Goal: Navigation & Orientation: Find specific page/section

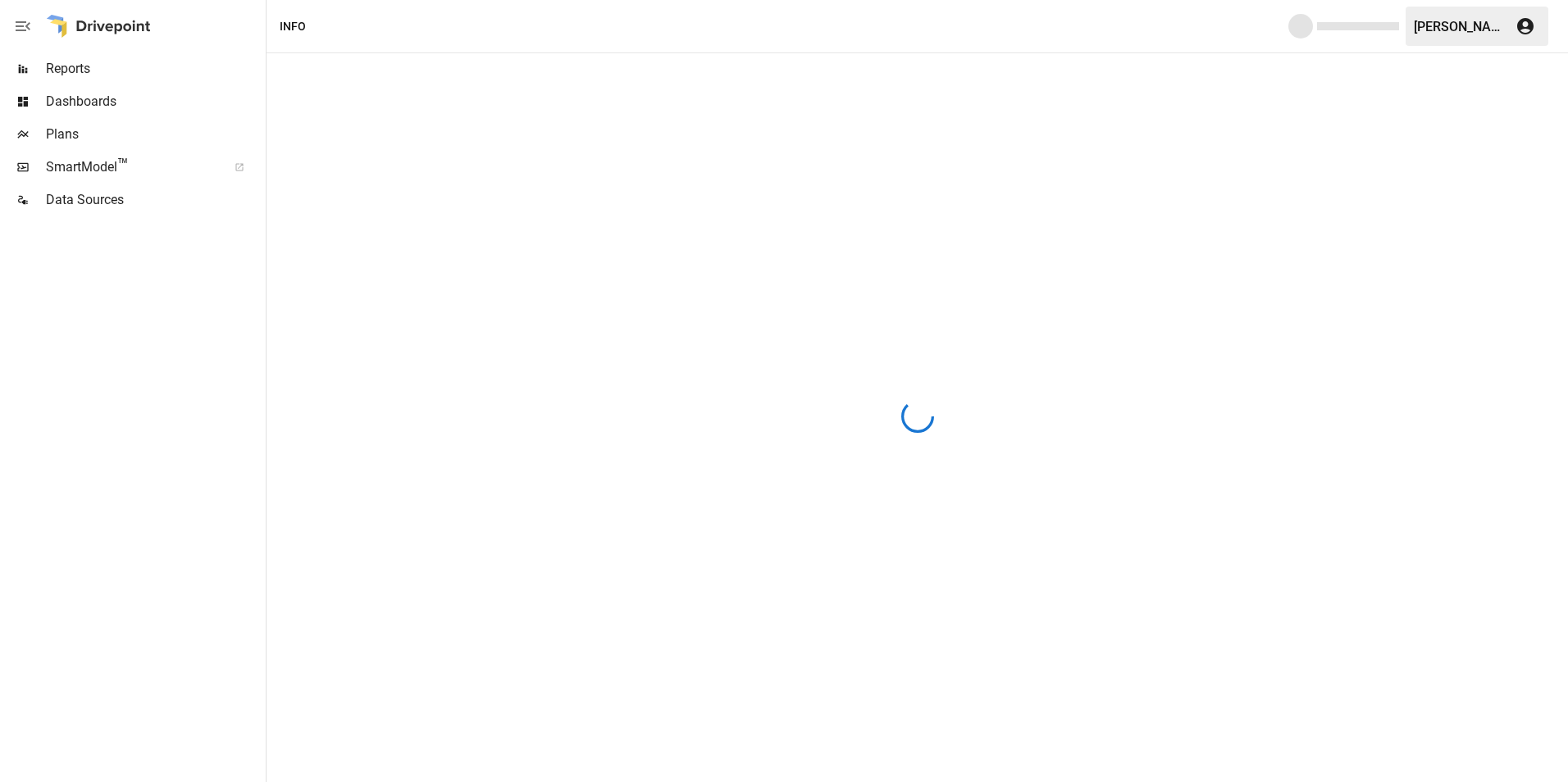
click at [49, 134] on span "Plans" at bounding box center [154, 134] width 216 height 19
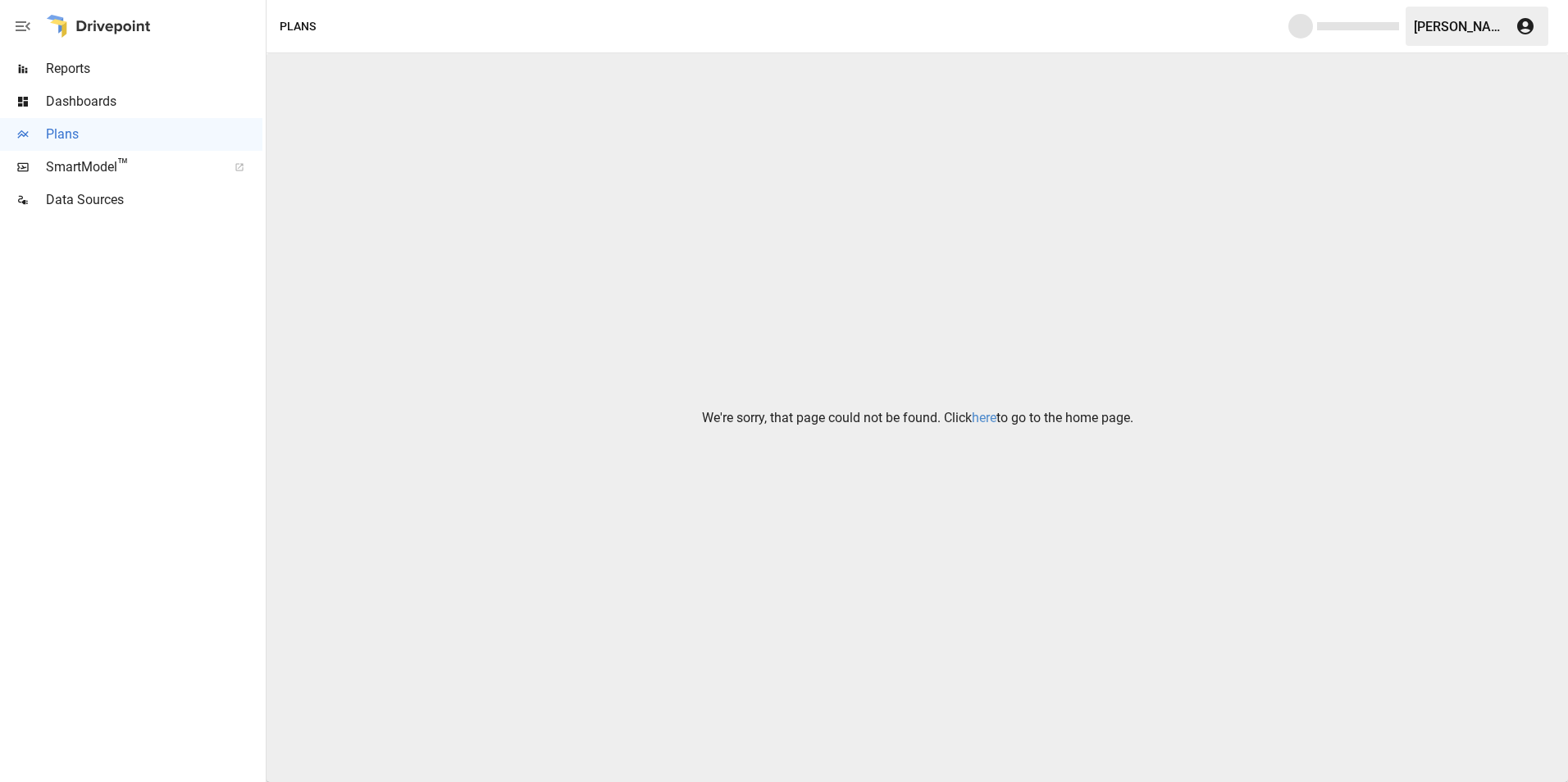
click at [980, 419] on link "here" at bounding box center [984, 418] width 24 height 16
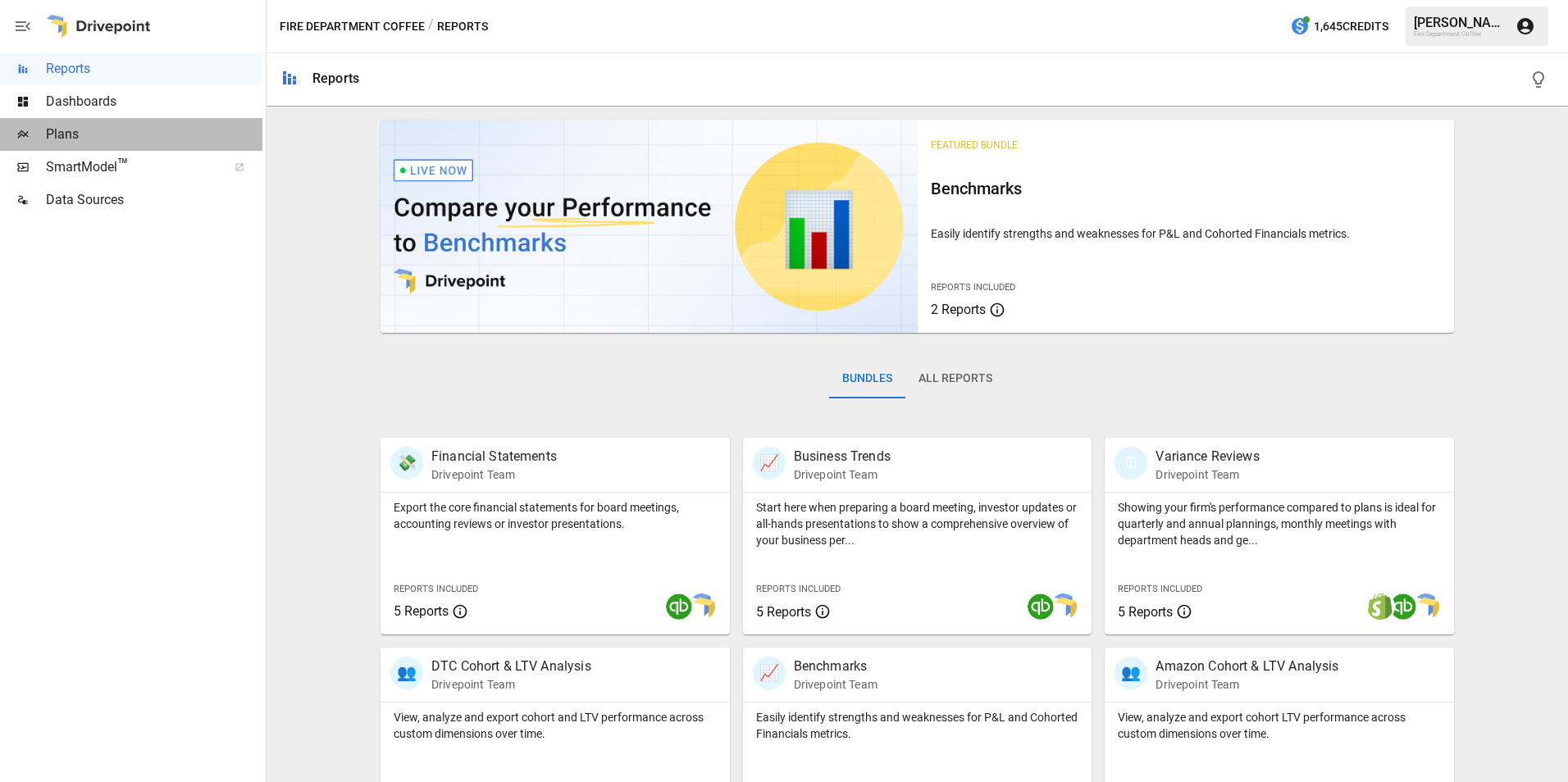
click at [98, 133] on span "Plans" at bounding box center [154, 134] width 216 height 19
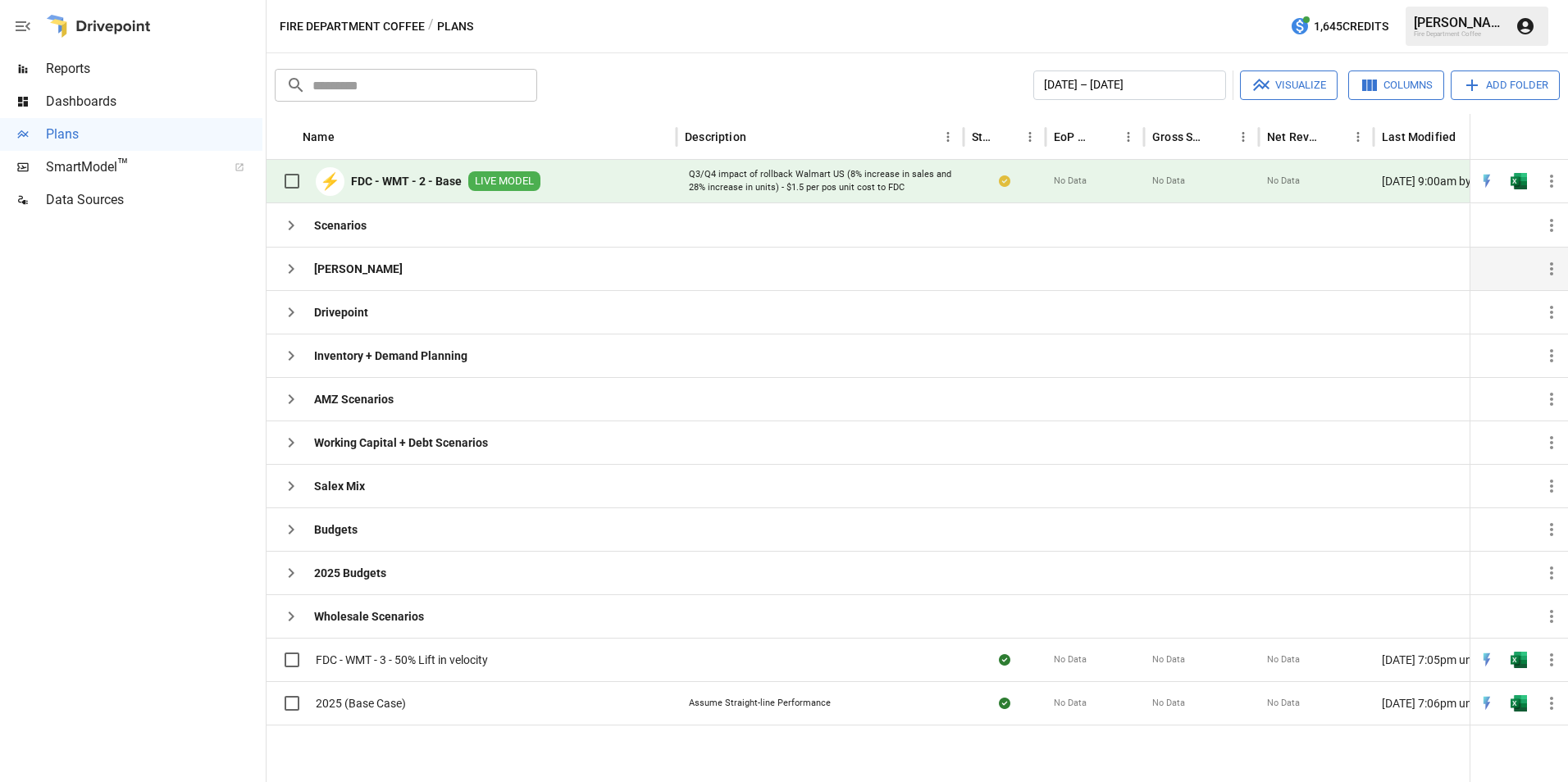
click at [288, 262] on icon "button" at bounding box center [291, 269] width 19 height 19
click at [293, 259] on icon "button" at bounding box center [291, 269] width 19 height 19
click at [298, 267] on icon "button" at bounding box center [291, 269] width 19 height 19
click at [1551, 181] on icon "button" at bounding box center [1550, 180] width 3 height 13
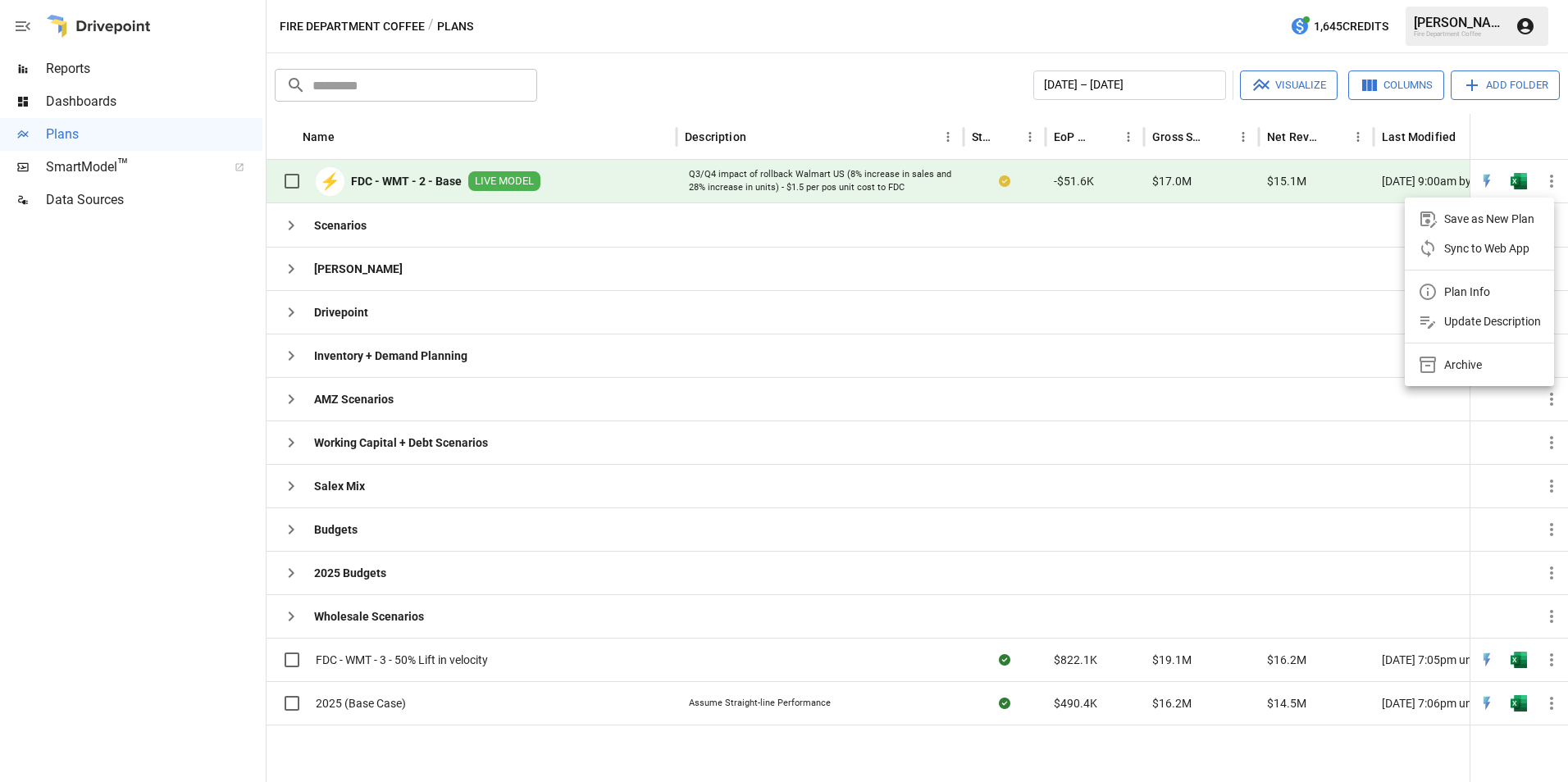
click at [1551, 181] on div at bounding box center [784, 391] width 1568 height 782
click at [374, 267] on b "[PERSON_NAME]" at bounding box center [357, 269] width 89 height 17
click at [293, 260] on icon "button" at bounding box center [291, 269] width 19 height 19
click at [292, 260] on icon "button" at bounding box center [291, 269] width 19 height 19
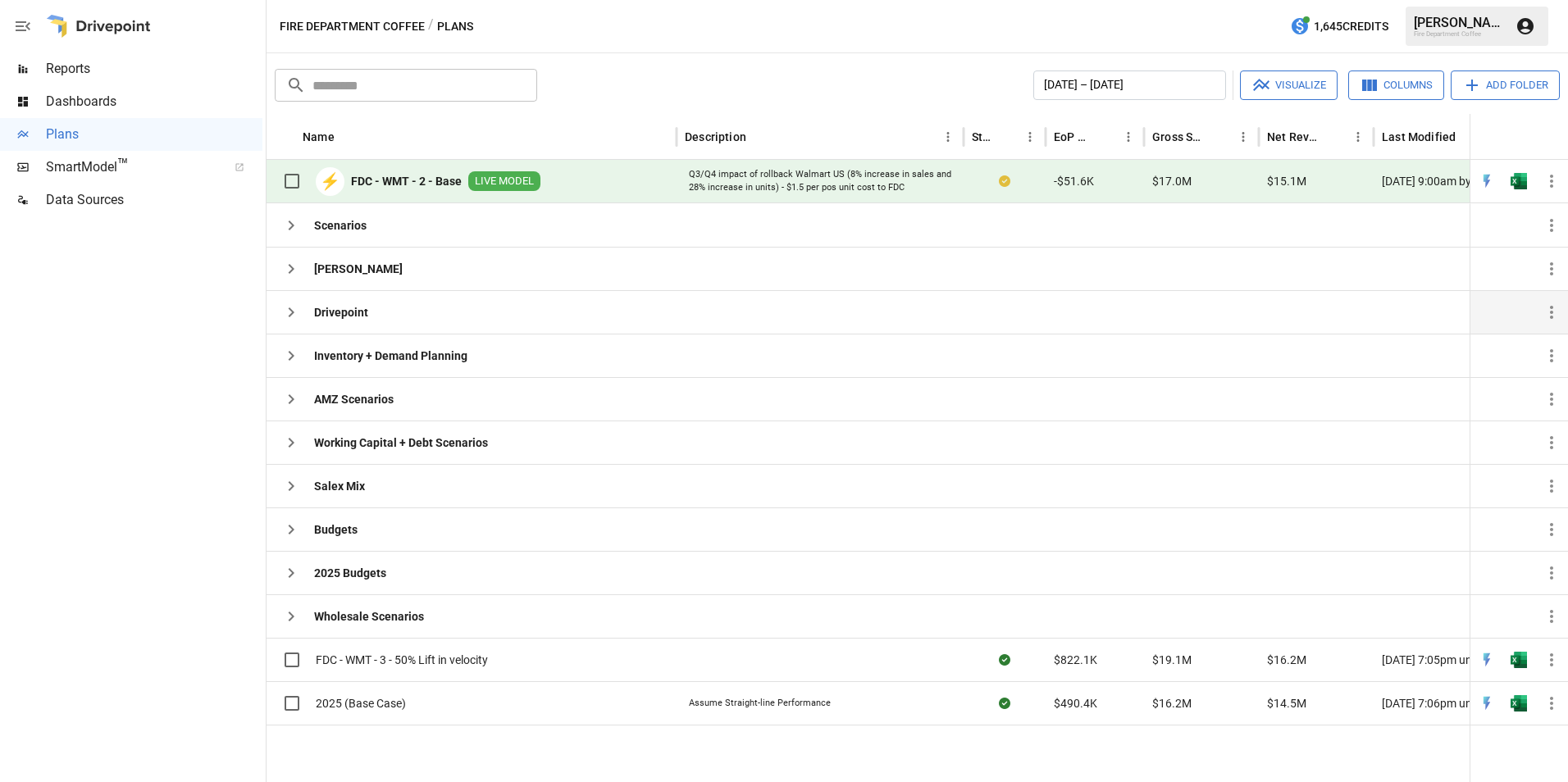
click at [295, 315] on icon "button" at bounding box center [291, 313] width 19 height 19
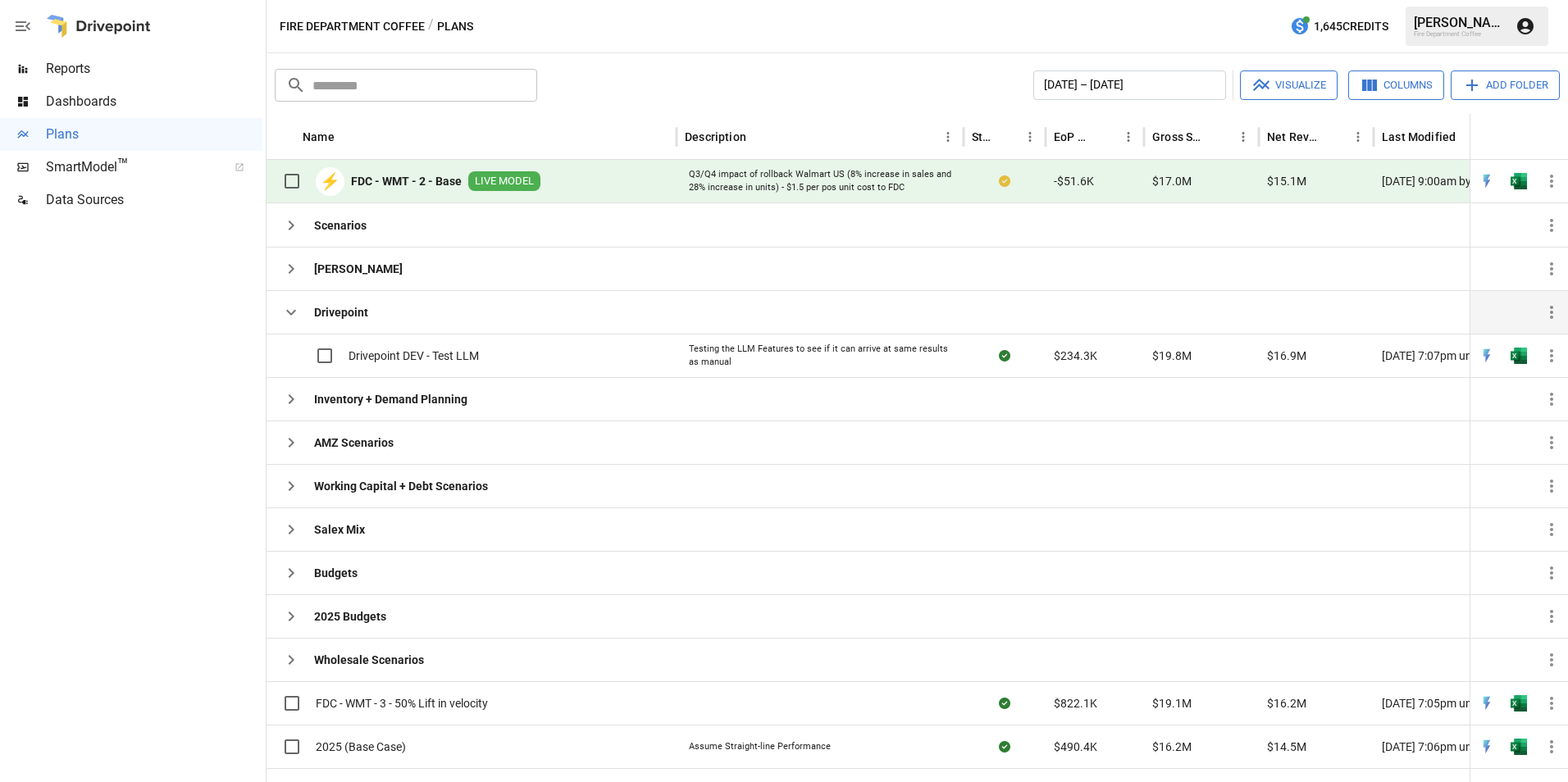
click at [295, 314] on icon "button" at bounding box center [291, 313] width 19 height 19
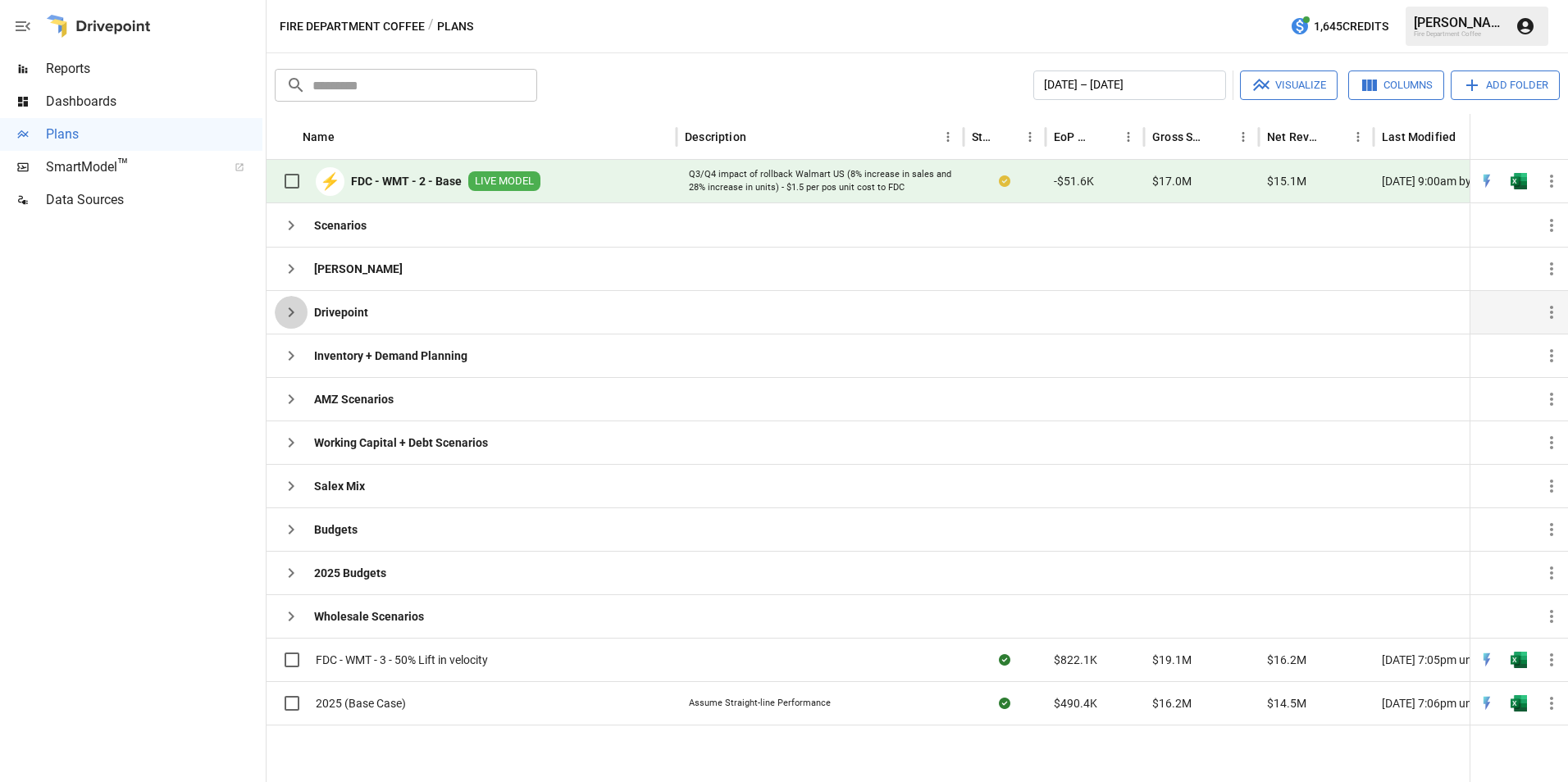
click at [294, 308] on icon "button" at bounding box center [291, 313] width 19 height 19
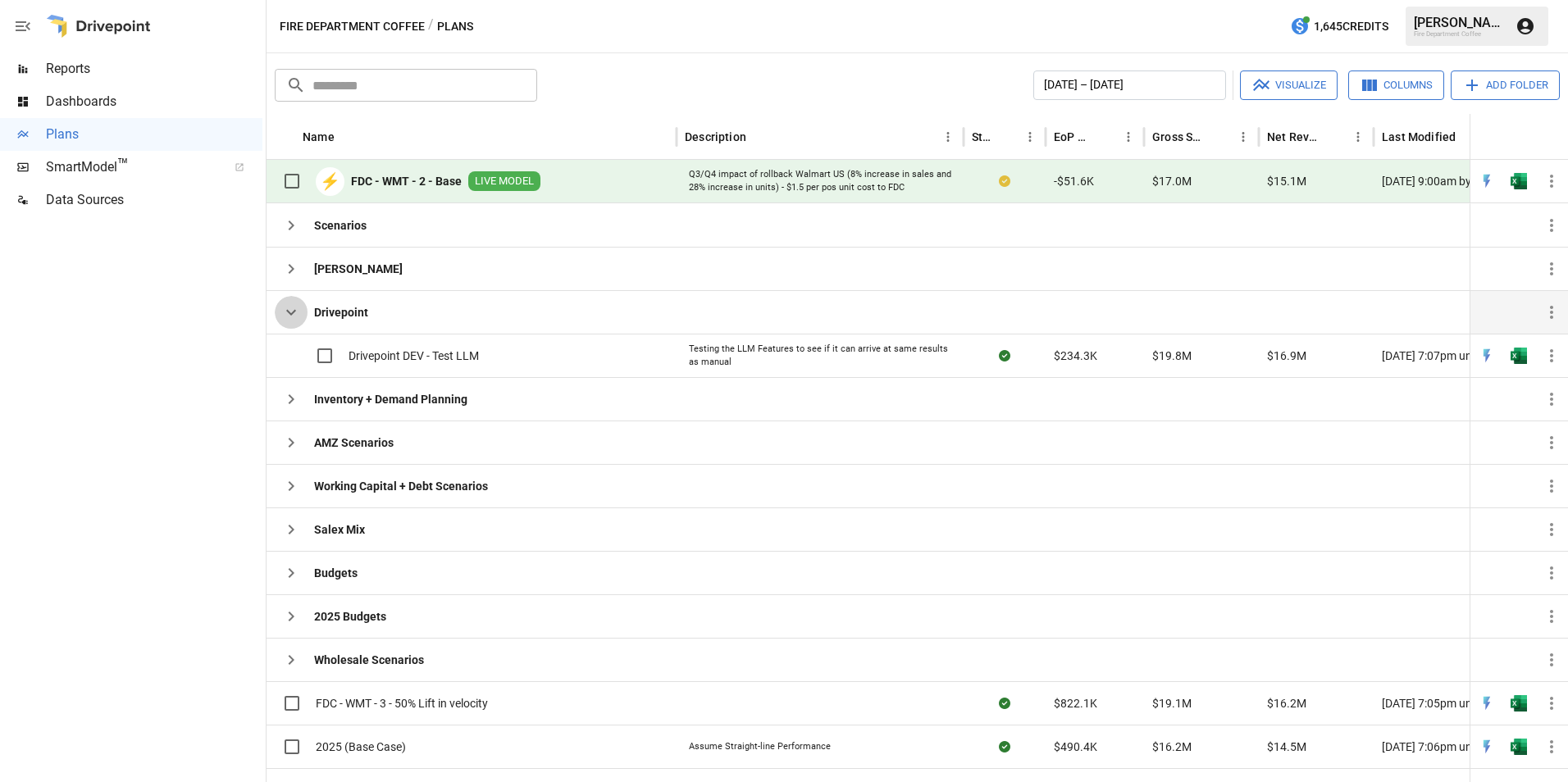
click at [293, 302] on button "button" at bounding box center [291, 313] width 33 height 33
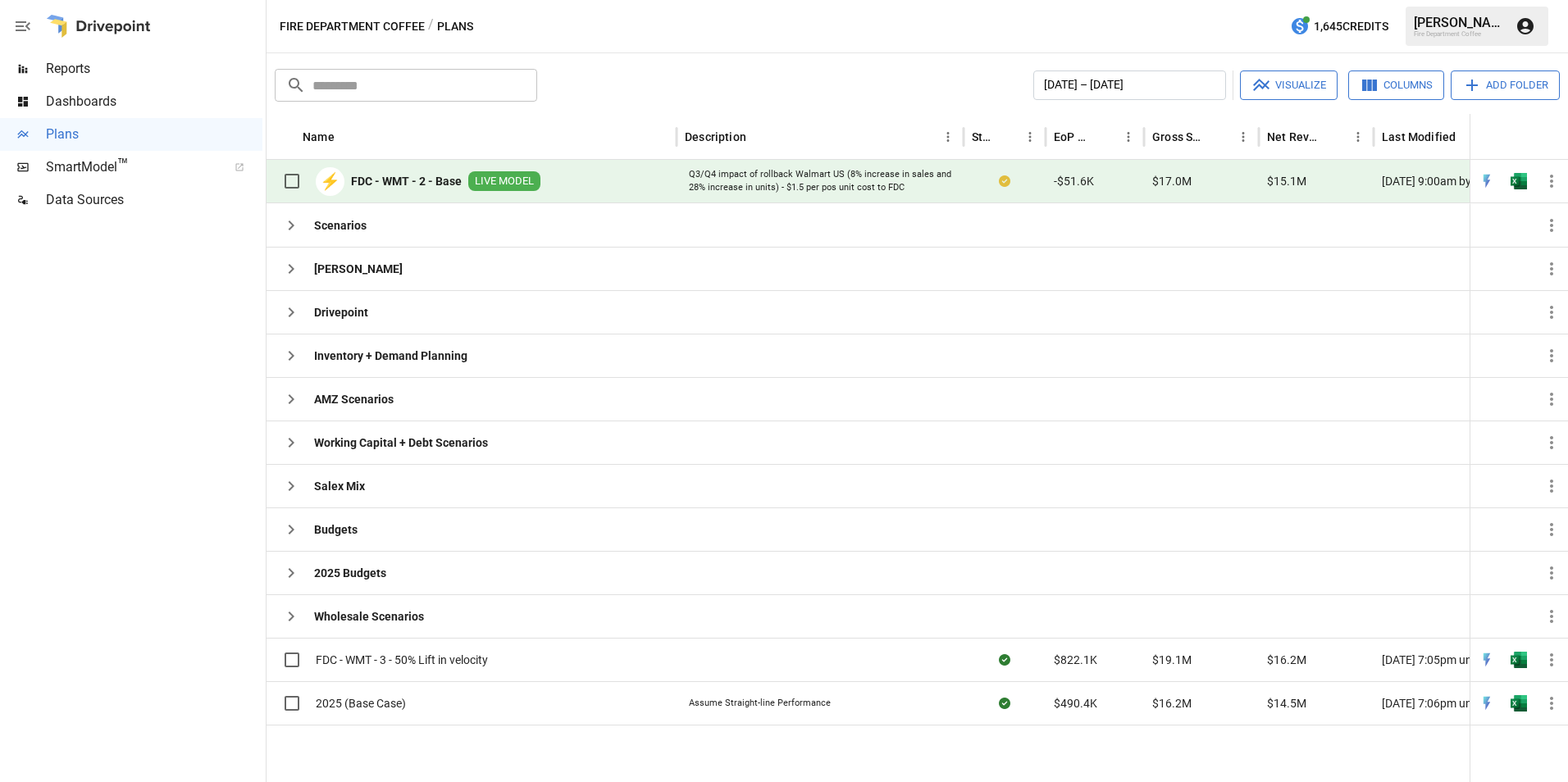
drag, startPoint x: 613, startPoint y: 177, endPoint x: 583, endPoint y: 181, distance: 30.3
drag, startPoint x: 583, startPoint y: 181, endPoint x: 582, endPoint y: 163, distance: 18.0
click at [579, 163] on div "⚡ FDC - WMT - 2 - Base LIVE MODEL" at bounding box center [471, 181] width 410 height 44
click at [1412, 179] on div "[DATE] 9:00am by [PERSON_NAME]" at bounding box center [1475, 181] width 205 height 44
click at [291, 269] on icon "button" at bounding box center [291, 269] width 19 height 19
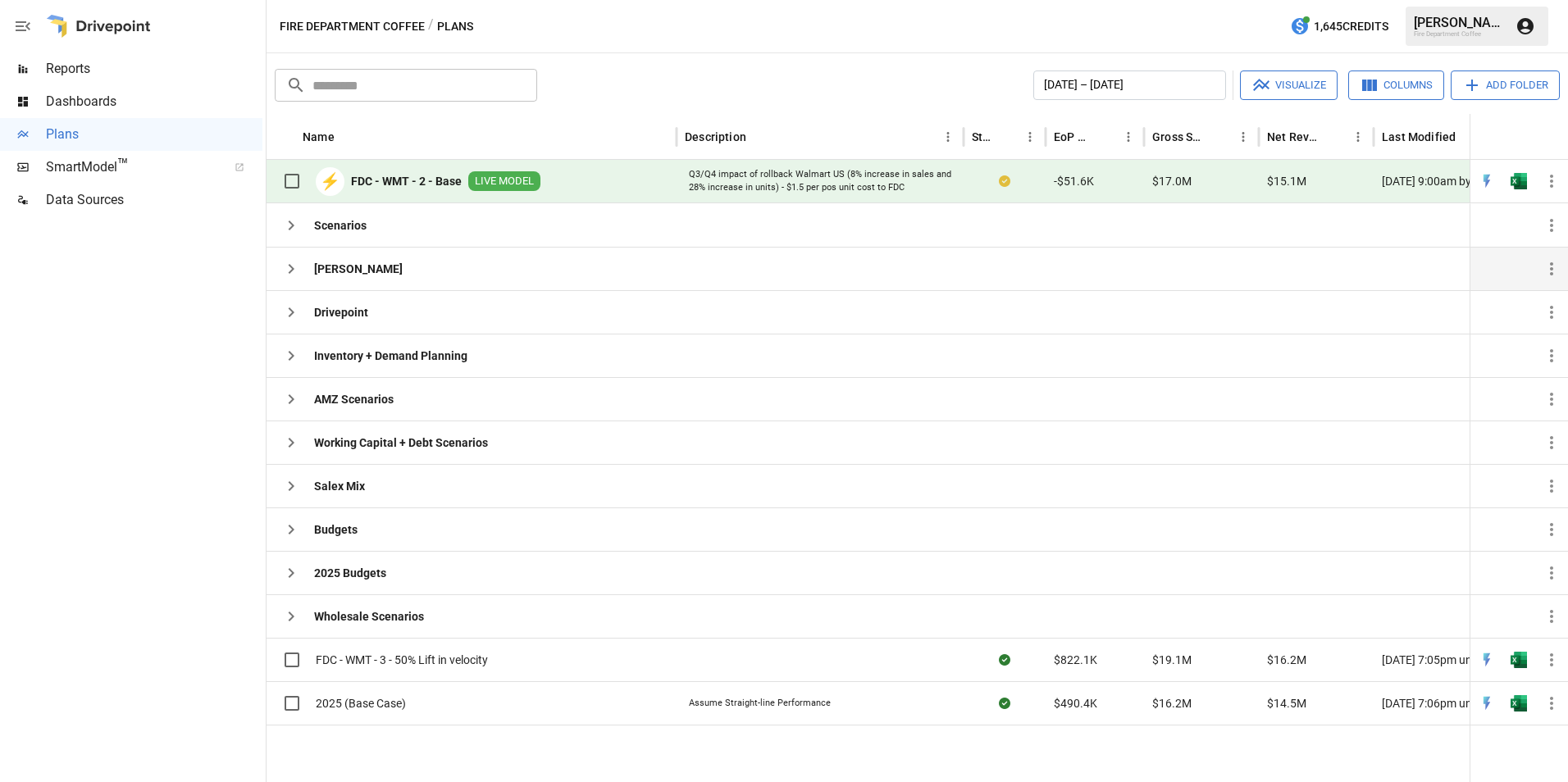
click at [1552, 279] on button "button" at bounding box center [1551, 269] width 33 height 33
click at [1506, 311] on div "Folder Info" at bounding box center [1514, 307] width 55 height 19
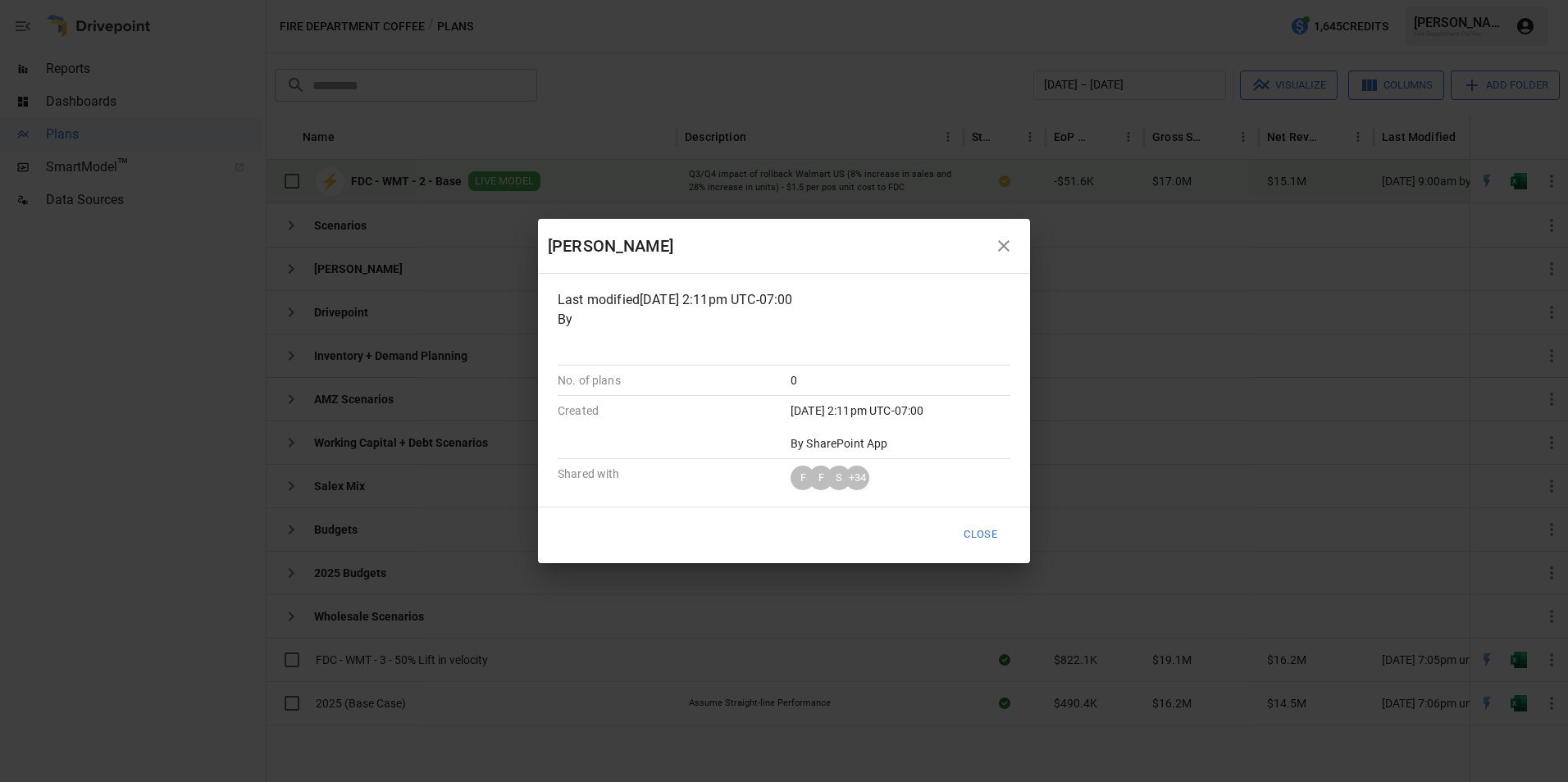
click at [1011, 230] on div at bounding box center [1004, 246] width 33 height 33
click at [1006, 241] on icon "button" at bounding box center [1004, 246] width 12 height 12
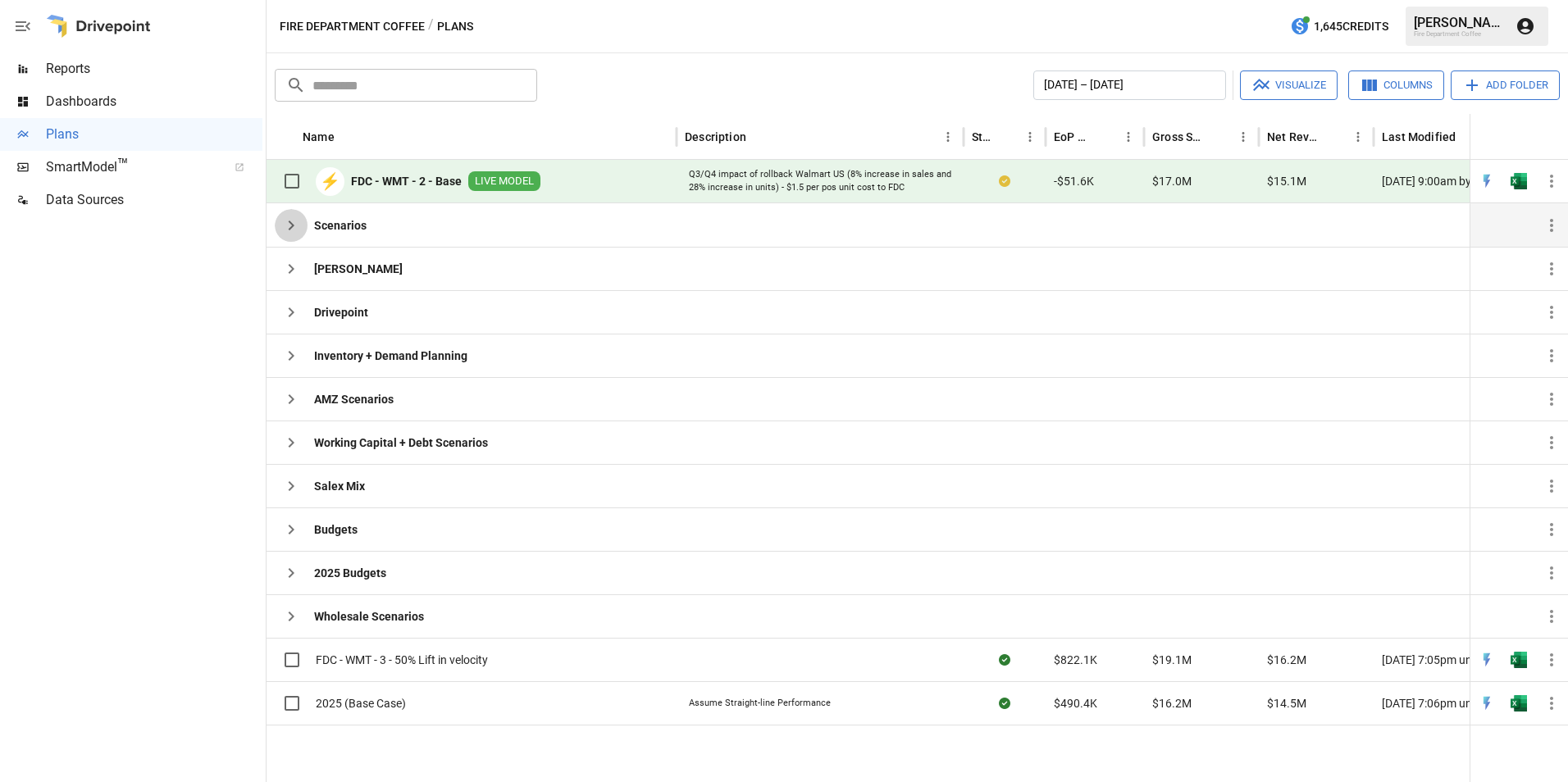
click at [292, 230] on icon "button" at bounding box center [291, 225] width 19 height 19
click at [300, 316] on icon "button" at bounding box center [291, 313] width 19 height 19
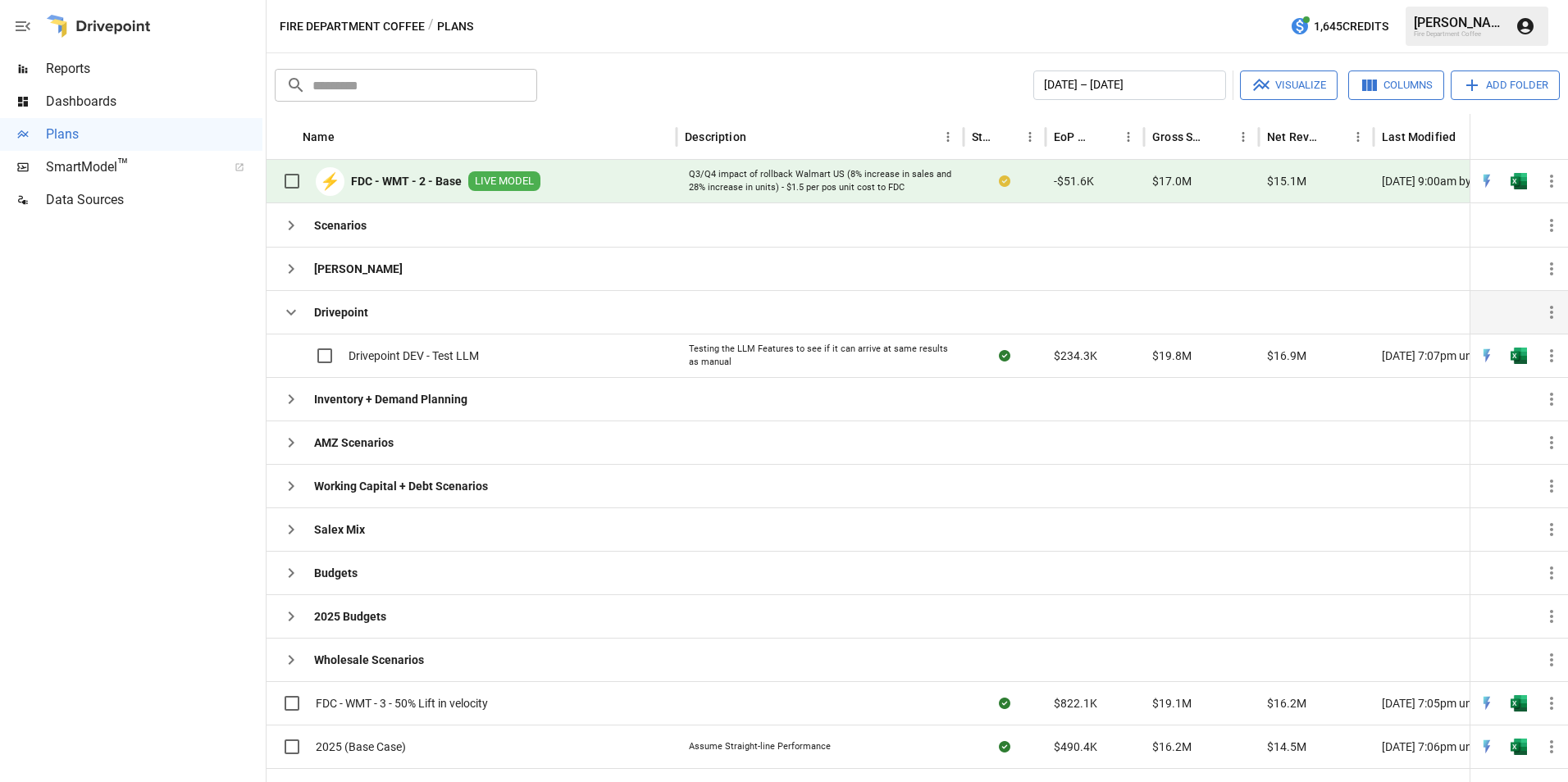
click at [292, 322] on button "button" at bounding box center [291, 313] width 33 height 33
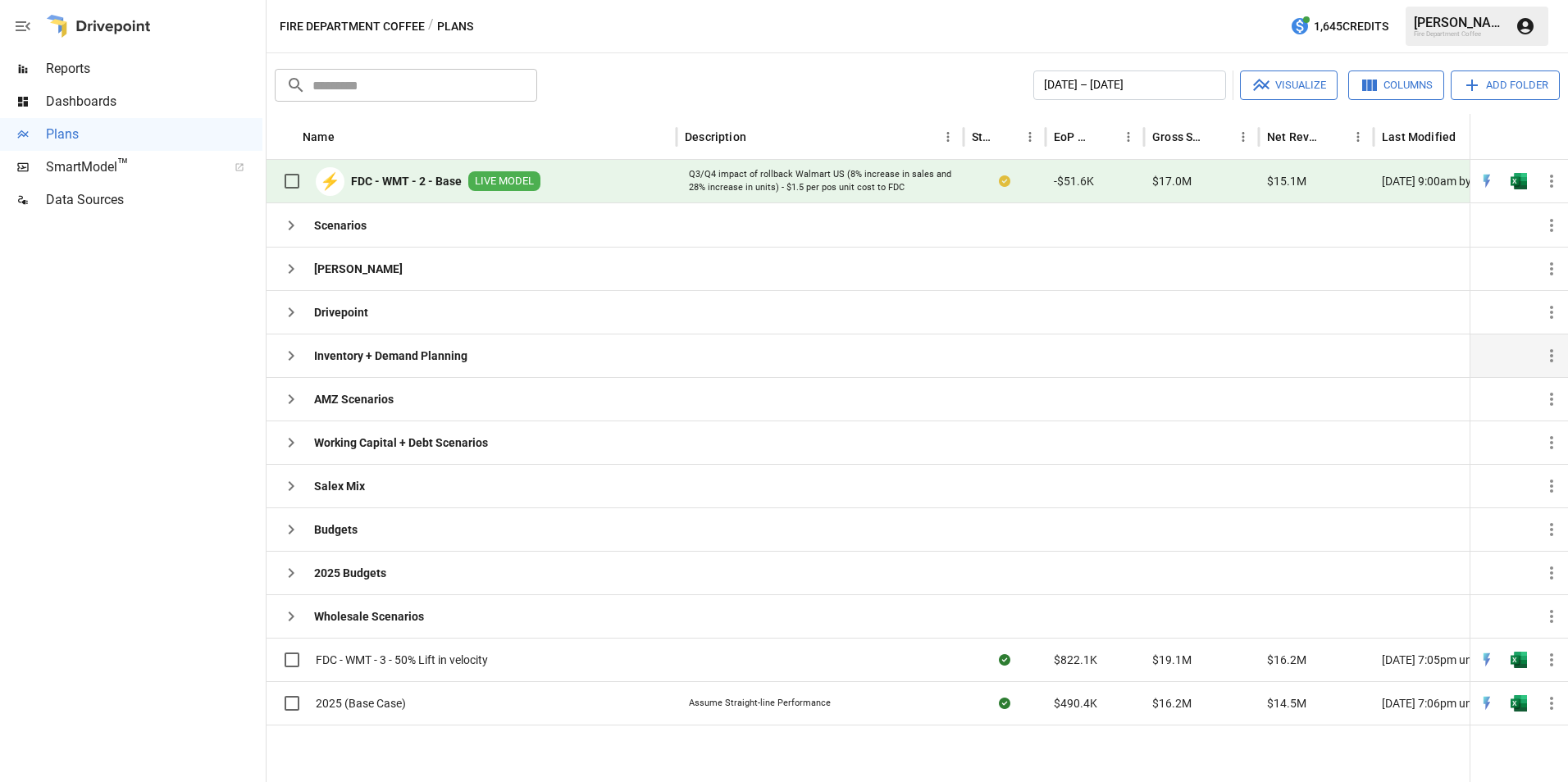
click at [290, 351] on icon "button" at bounding box center [291, 355] width 19 height 19
click at [292, 393] on icon "button" at bounding box center [291, 399] width 19 height 19
click at [291, 432] on button "button" at bounding box center [291, 443] width 33 height 33
click at [289, 490] on icon "button" at bounding box center [291, 486] width 19 height 19
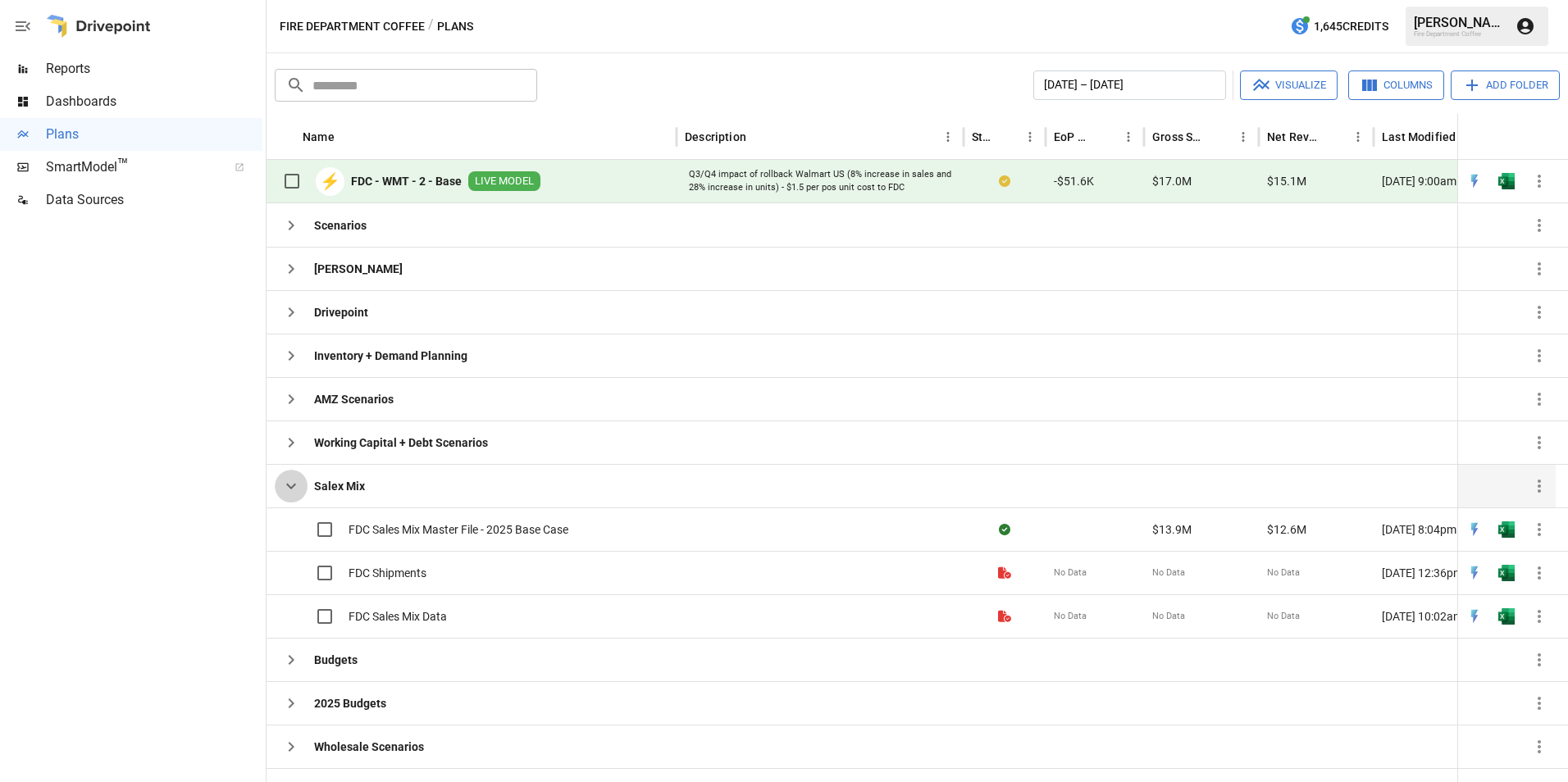
click at [293, 489] on icon "button" at bounding box center [291, 486] width 19 height 19
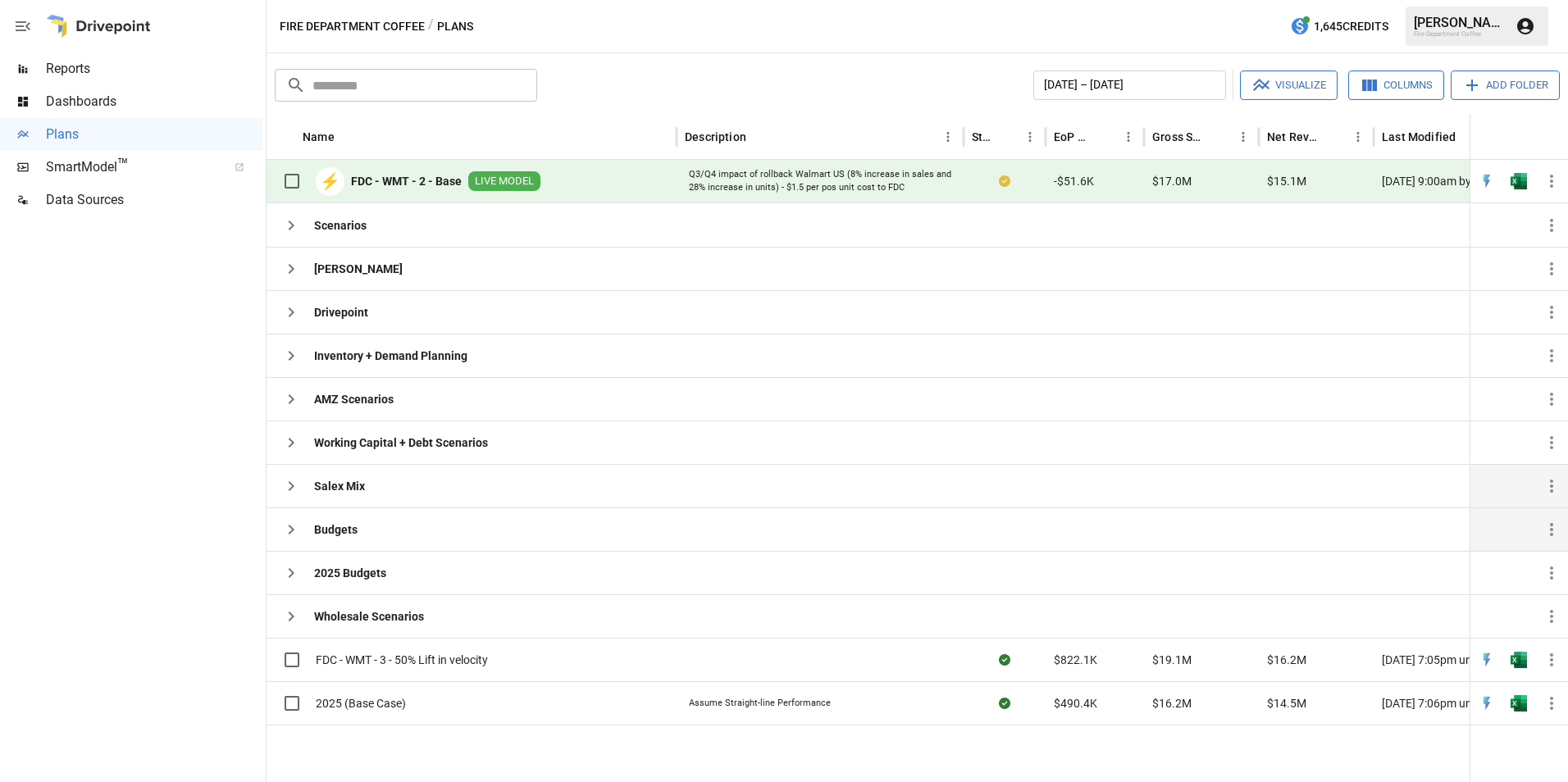
click at [292, 534] on icon "button" at bounding box center [291, 530] width 19 height 19
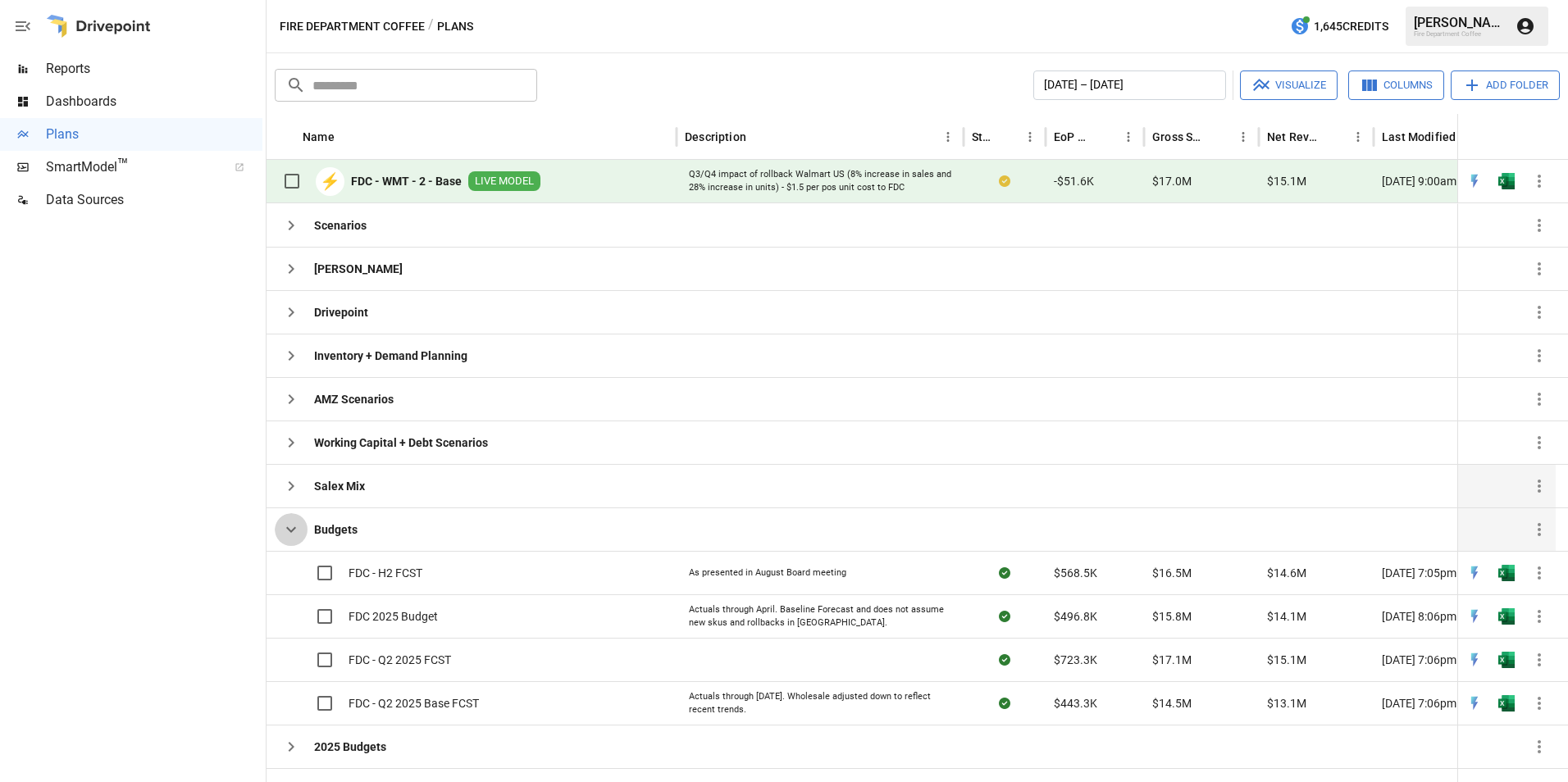
click at [292, 534] on icon "button" at bounding box center [291, 530] width 19 height 19
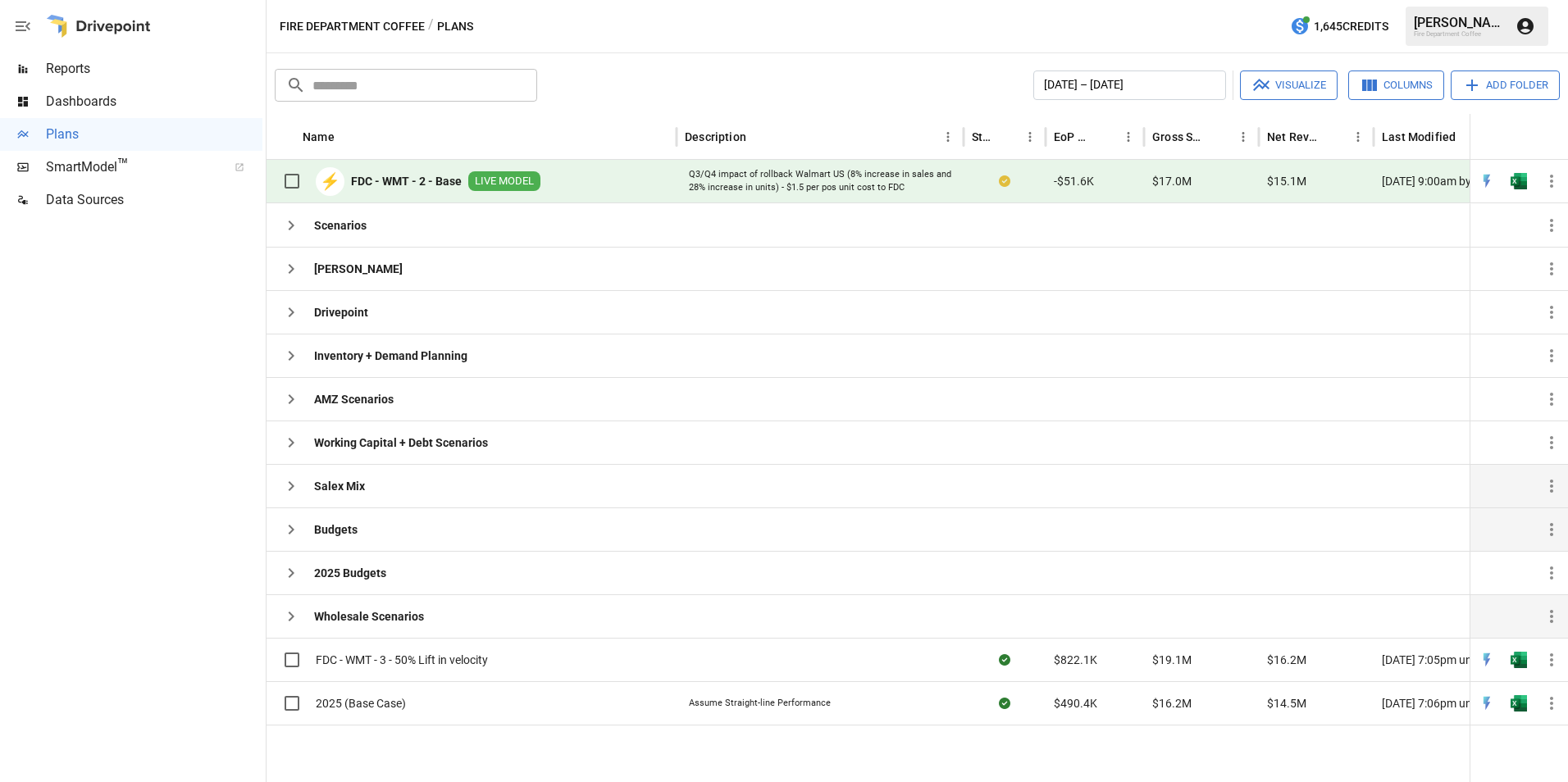
click at [296, 610] on icon "button" at bounding box center [291, 616] width 19 height 19
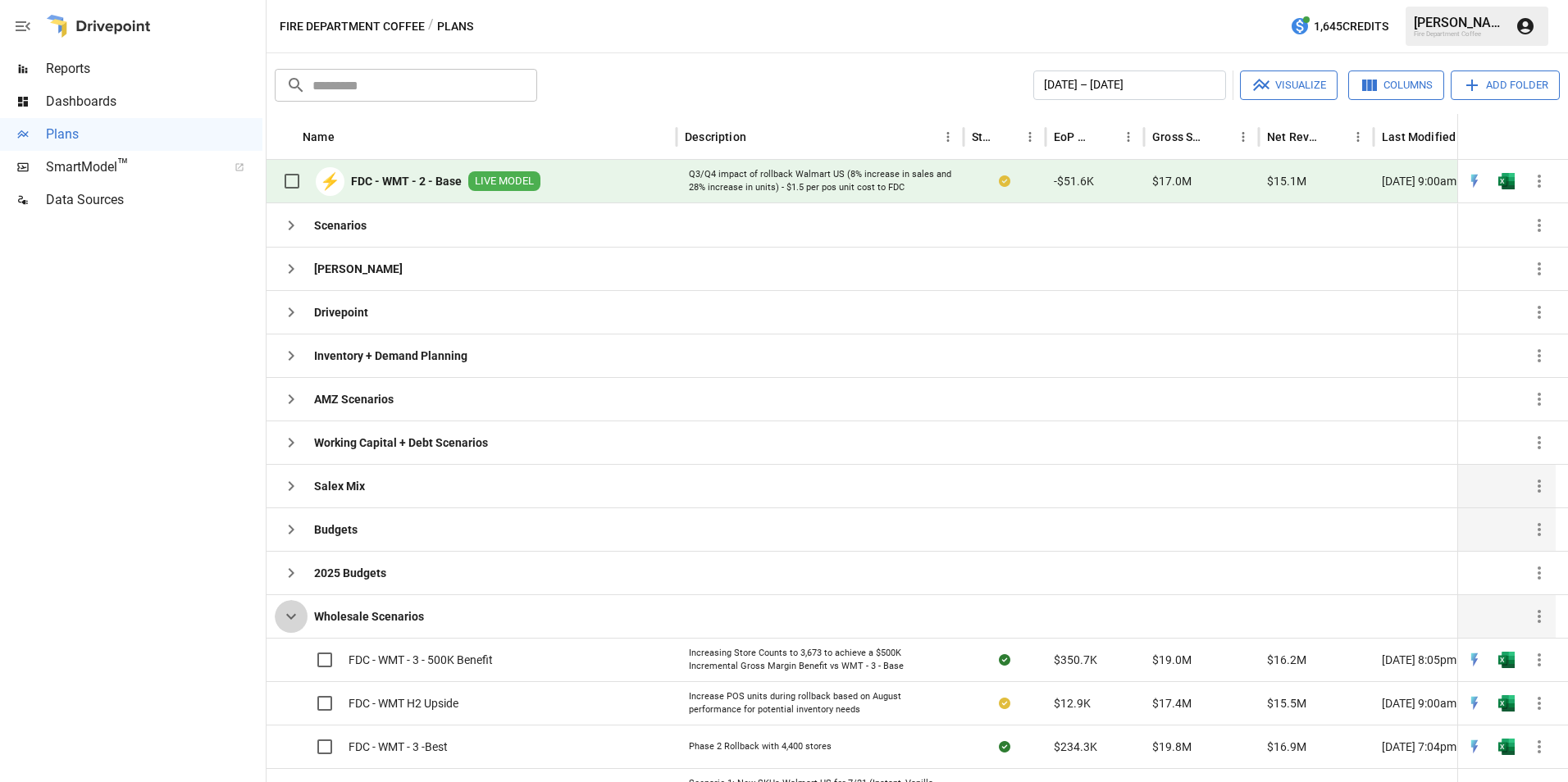
click at [291, 610] on icon "button" at bounding box center [291, 616] width 19 height 19
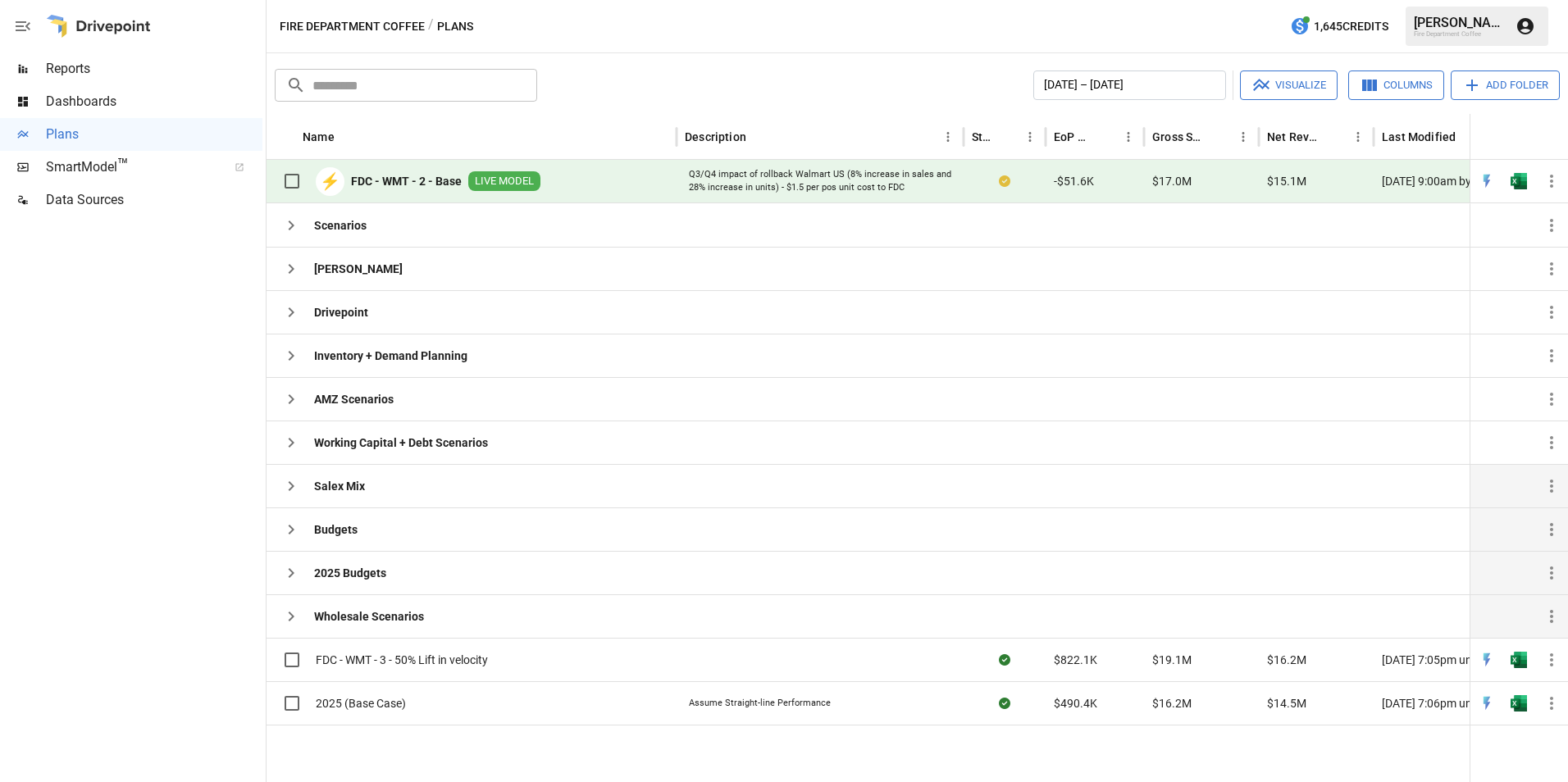
click at [293, 579] on icon "button" at bounding box center [291, 573] width 19 height 19
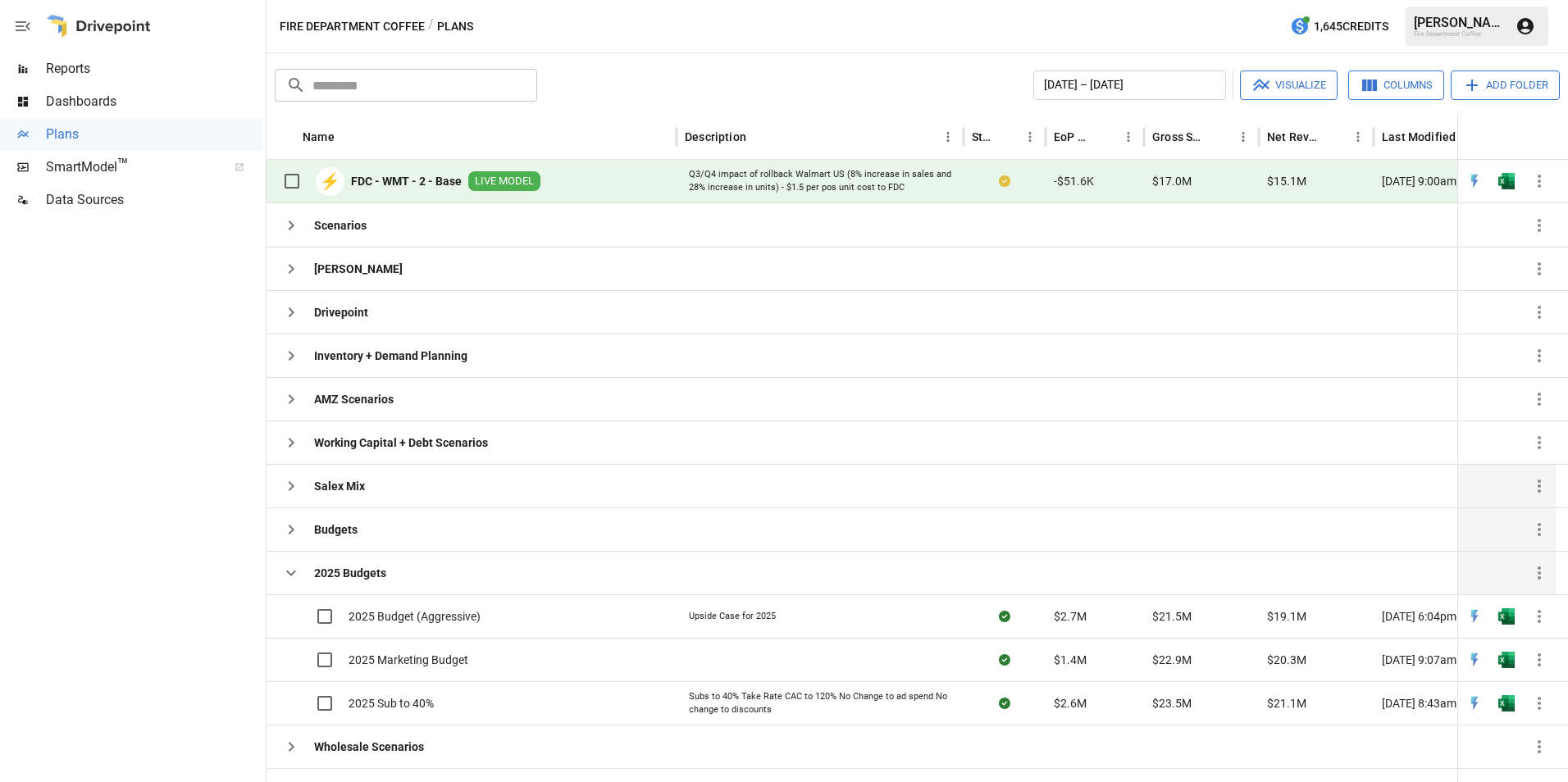
click at [291, 575] on icon "button" at bounding box center [291, 574] width 10 height 6
